Goal: Information Seeking & Learning: Learn about a topic

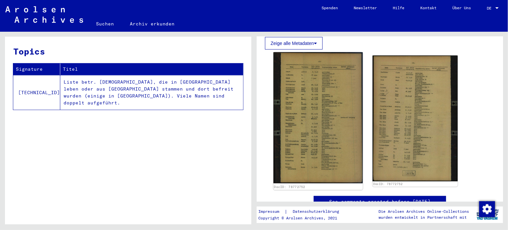
click at [308, 95] on img at bounding box center [317, 117] width 89 height 131
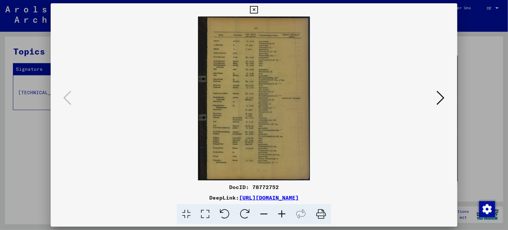
click at [284, 214] on icon at bounding box center [282, 215] width 18 height 20
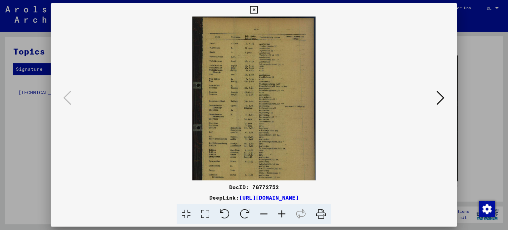
click at [284, 214] on icon at bounding box center [282, 215] width 18 height 20
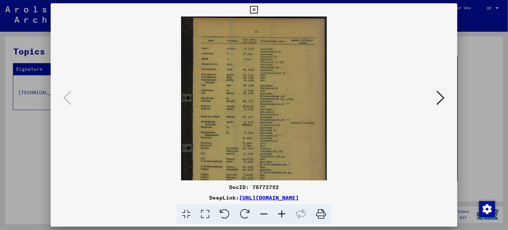
click at [284, 214] on icon at bounding box center [282, 215] width 18 height 20
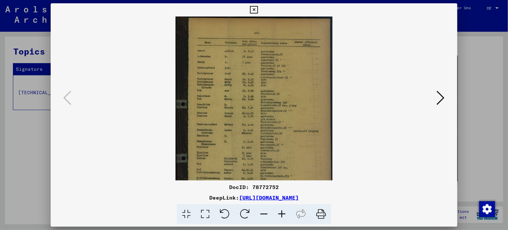
click at [284, 214] on icon at bounding box center [282, 215] width 18 height 20
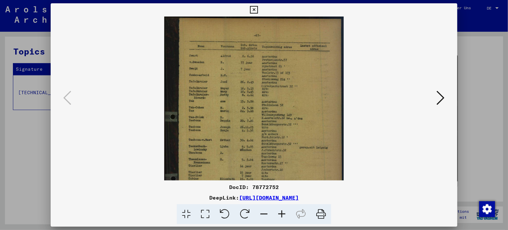
click at [284, 214] on icon at bounding box center [282, 215] width 18 height 20
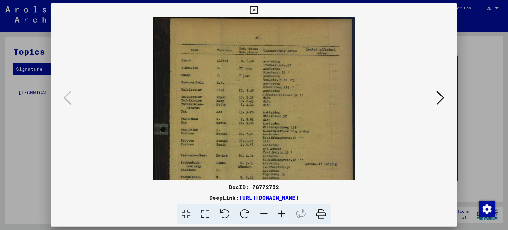
click at [284, 214] on icon at bounding box center [282, 215] width 18 height 20
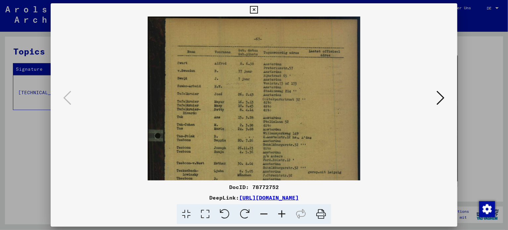
click at [284, 214] on icon at bounding box center [282, 215] width 18 height 20
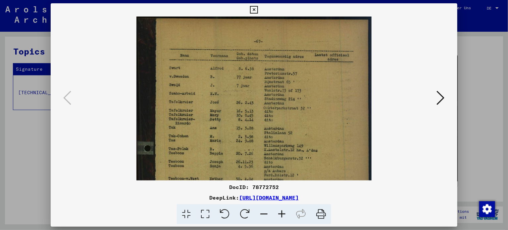
click at [284, 214] on icon at bounding box center [282, 215] width 18 height 20
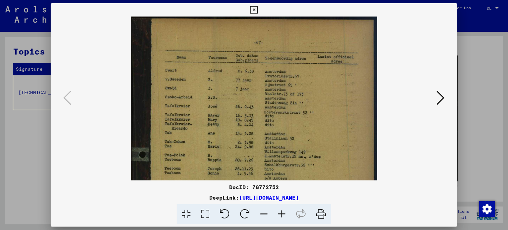
click at [284, 214] on icon at bounding box center [282, 215] width 18 height 20
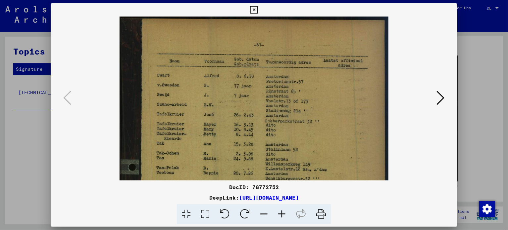
click at [284, 214] on icon at bounding box center [282, 215] width 18 height 20
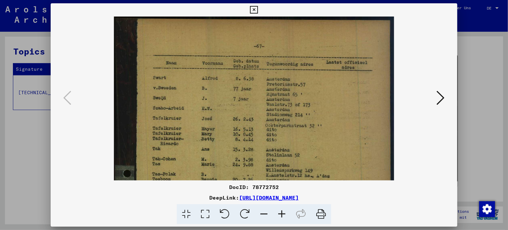
click at [284, 214] on icon at bounding box center [282, 215] width 18 height 20
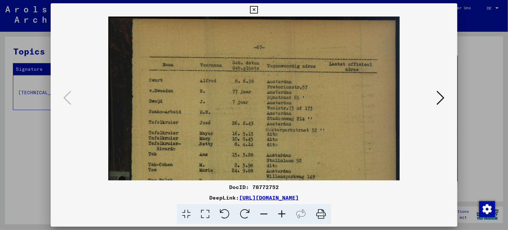
click at [284, 214] on icon at bounding box center [282, 215] width 18 height 20
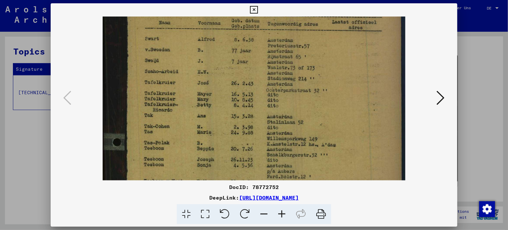
drag, startPoint x: 225, startPoint y: 154, endPoint x: 226, endPoint y: 112, distance: 42.0
click at [226, 112] on img at bounding box center [254, 195] width 303 height 445
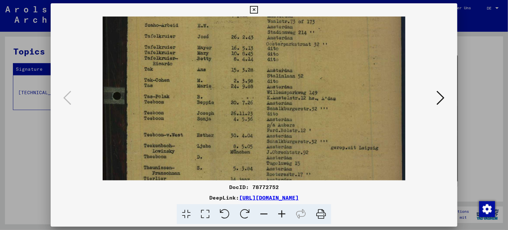
drag, startPoint x: 231, startPoint y: 130, endPoint x: 233, endPoint y: 83, distance: 46.4
click at [233, 83] on img at bounding box center [254, 148] width 303 height 445
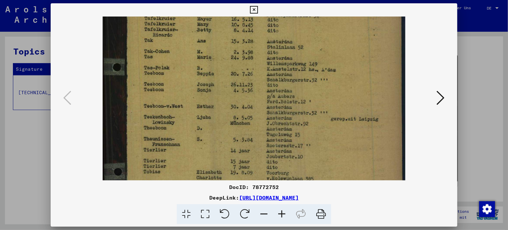
drag, startPoint x: 236, startPoint y: 145, endPoint x: 239, endPoint y: 110, distance: 35.9
click at [239, 110] on img at bounding box center [254, 119] width 303 height 445
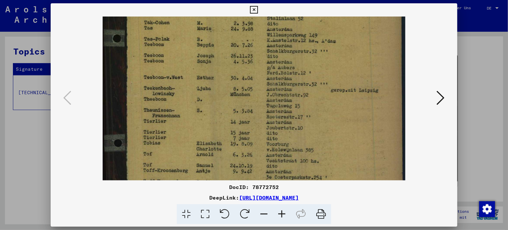
drag, startPoint x: 255, startPoint y: 154, endPoint x: 250, endPoint y: 92, distance: 62.4
click at [250, 99] on img at bounding box center [254, 91] width 303 height 445
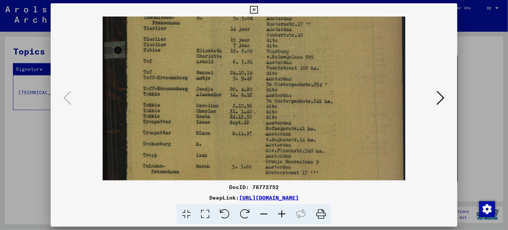
drag, startPoint x: 251, startPoint y: 151, endPoint x: 250, endPoint y: 90, distance: 60.9
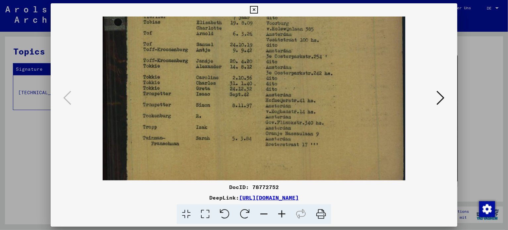
scroll to position [281, 0]
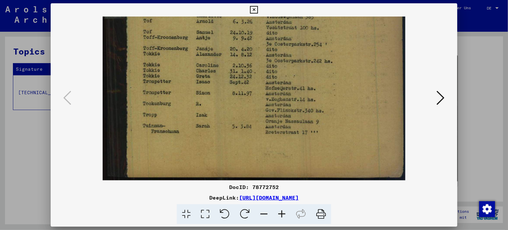
drag, startPoint x: 244, startPoint y: 142, endPoint x: 248, endPoint y: 84, distance: 58.4
click at [439, 97] on icon at bounding box center [440, 98] width 8 height 16
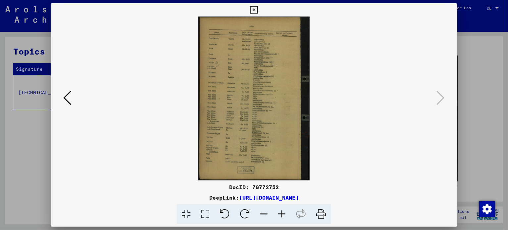
scroll to position [0, 0]
click at [280, 216] on icon at bounding box center [282, 215] width 18 height 20
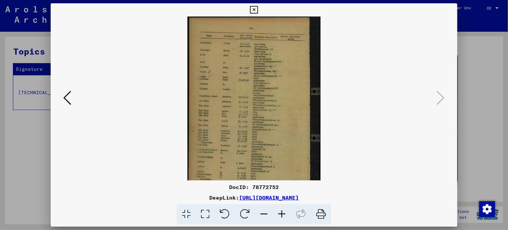
click at [280, 216] on icon at bounding box center [282, 215] width 18 height 20
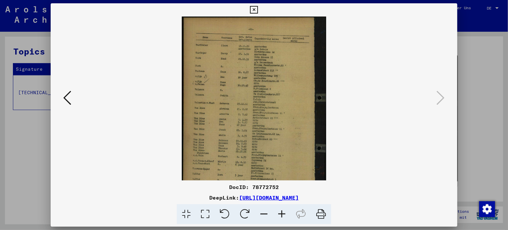
click at [280, 216] on icon at bounding box center [282, 215] width 18 height 20
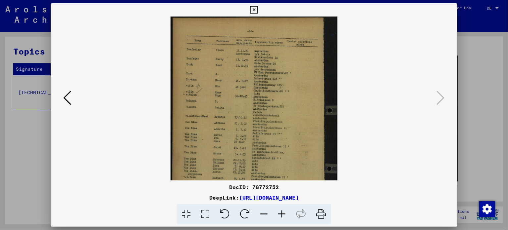
click at [280, 216] on icon at bounding box center [282, 215] width 18 height 20
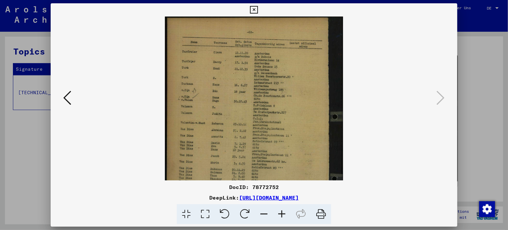
click at [280, 216] on icon at bounding box center [282, 215] width 18 height 20
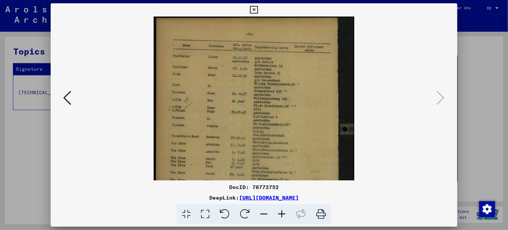
click at [280, 216] on icon at bounding box center [282, 215] width 18 height 20
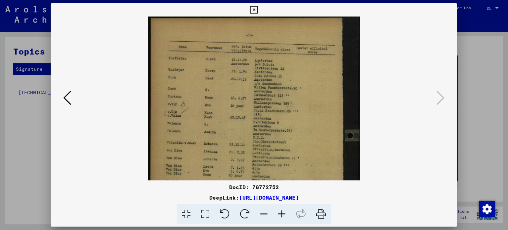
click at [280, 216] on icon at bounding box center [282, 215] width 18 height 20
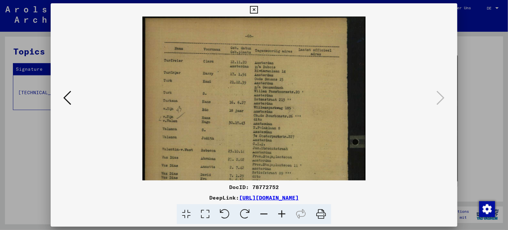
click at [280, 216] on icon at bounding box center [282, 215] width 18 height 20
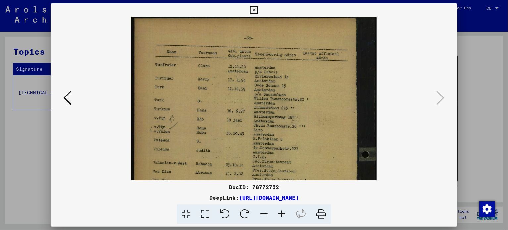
click at [280, 216] on icon at bounding box center [282, 215] width 18 height 20
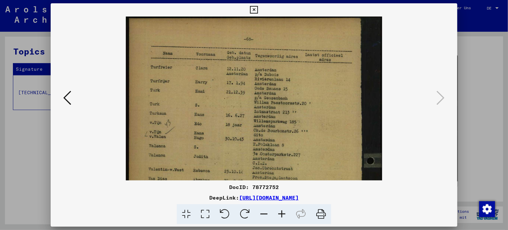
click at [280, 216] on icon at bounding box center [282, 215] width 18 height 20
click at [280, 217] on icon at bounding box center [282, 215] width 18 height 20
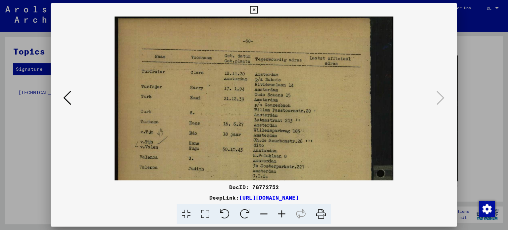
click at [279, 217] on icon at bounding box center [282, 215] width 18 height 20
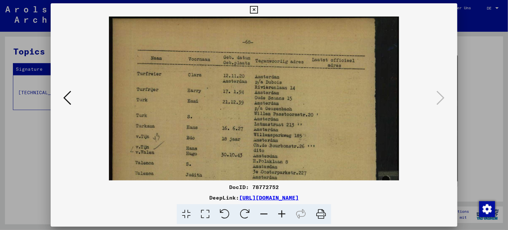
click at [279, 217] on icon at bounding box center [282, 215] width 18 height 20
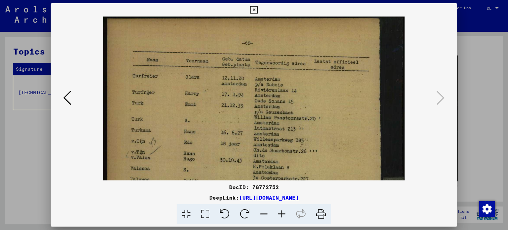
click at [279, 217] on icon at bounding box center [282, 215] width 18 height 20
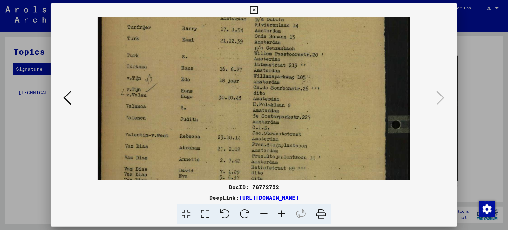
scroll to position [77, 0]
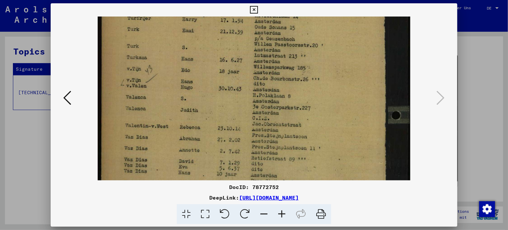
drag, startPoint x: 274, startPoint y: 152, endPoint x: 274, endPoint y: 75, distance: 76.8
click at [274, 75] on img at bounding box center [254, 170] width 312 height 462
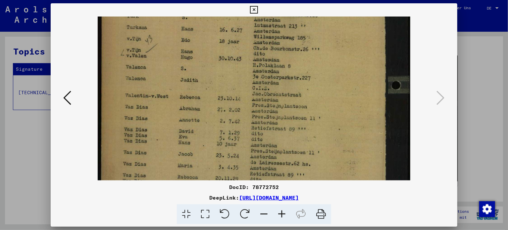
scroll to position [108, 0]
drag, startPoint x: 159, startPoint y: 145, endPoint x: 159, endPoint y: 114, distance: 30.1
click at [159, 114] on img at bounding box center [254, 140] width 312 height 462
click at [280, 216] on icon at bounding box center [282, 215] width 18 height 20
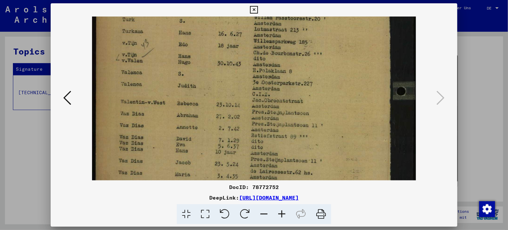
click at [280, 216] on icon at bounding box center [282, 215] width 18 height 20
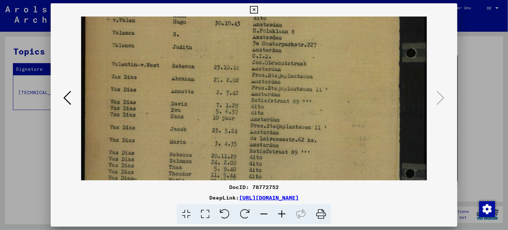
scroll to position [162, 0]
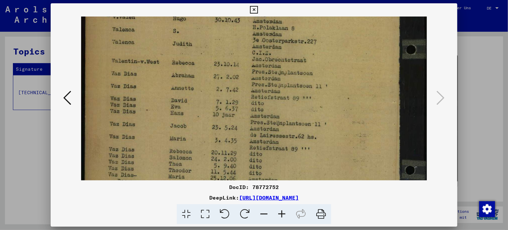
drag, startPoint x: 244, startPoint y: 147, endPoint x: 246, endPoint y: 93, distance: 54.0
click at [246, 93] on img at bounding box center [254, 111] width 346 height 512
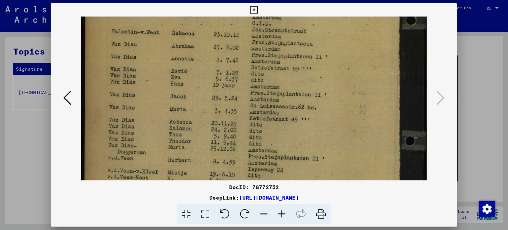
scroll to position [192, 0]
drag, startPoint x: 227, startPoint y: 108, endPoint x: 227, endPoint y: 76, distance: 31.4
click at [227, 76] on img at bounding box center [254, 81] width 346 height 512
click at [231, 101] on img at bounding box center [254, 81] width 346 height 512
drag, startPoint x: 234, startPoint y: 115, endPoint x: 229, endPoint y: 116, distance: 5.2
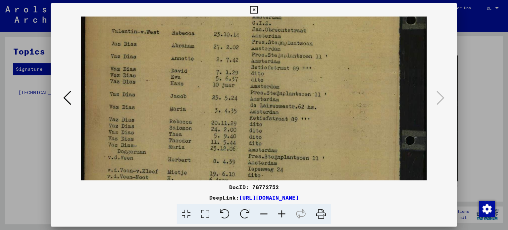
click at [229, 116] on img at bounding box center [254, 81] width 346 height 512
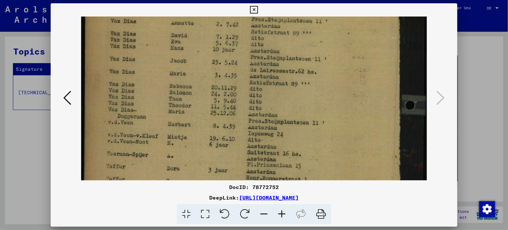
scroll to position [228, 0]
drag, startPoint x: 276, startPoint y: 135, endPoint x: 272, endPoint y: 100, distance: 35.2
click at [272, 100] on img at bounding box center [254, 45] width 346 height 512
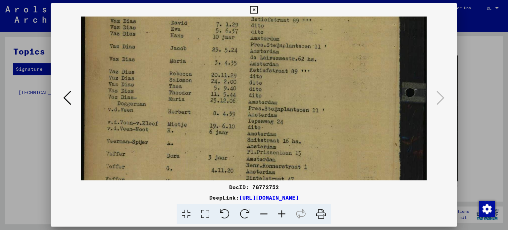
scroll to position [240, 0]
drag, startPoint x: 272, startPoint y: 133, endPoint x: 273, endPoint y: 120, distance: 12.6
click at [273, 120] on img at bounding box center [254, 33] width 346 height 512
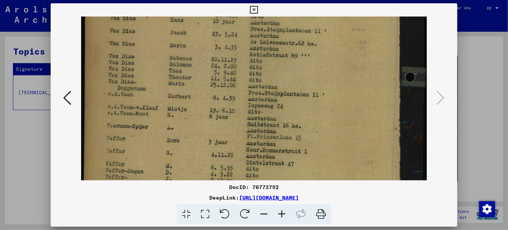
scroll to position [256, 0]
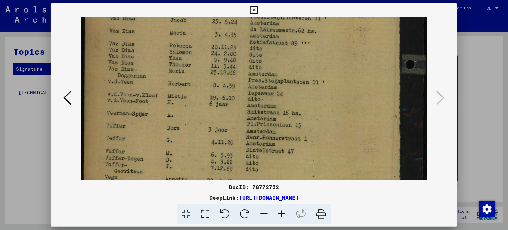
drag, startPoint x: 237, startPoint y: 101, endPoint x: 238, endPoint y: 74, distance: 27.1
click at [238, 74] on img at bounding box center [254, 5] width 346 height 512
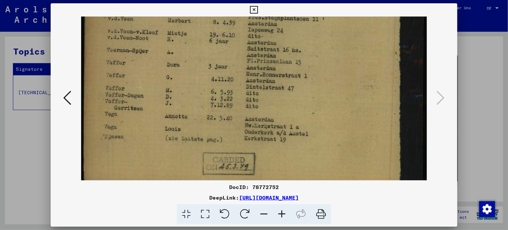
drag, startPoint x: 224, startPoint y: 134, endPoint x: 233, endPoint y: 70, distance: 64.8
click at [253, 10] on icon at bounding box center [254, 10] width 8 height 8
